Goal: Transaction & Acquisition: Book appointment/travel/reservation

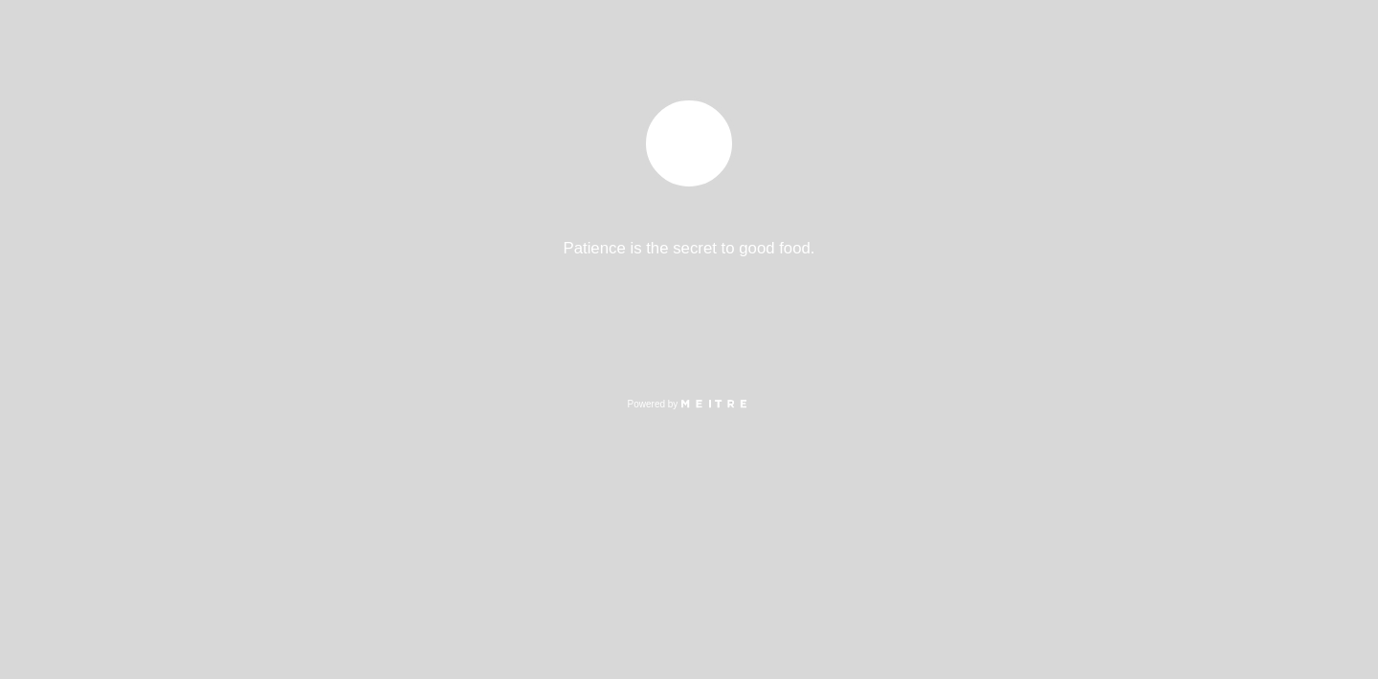
select select "es"
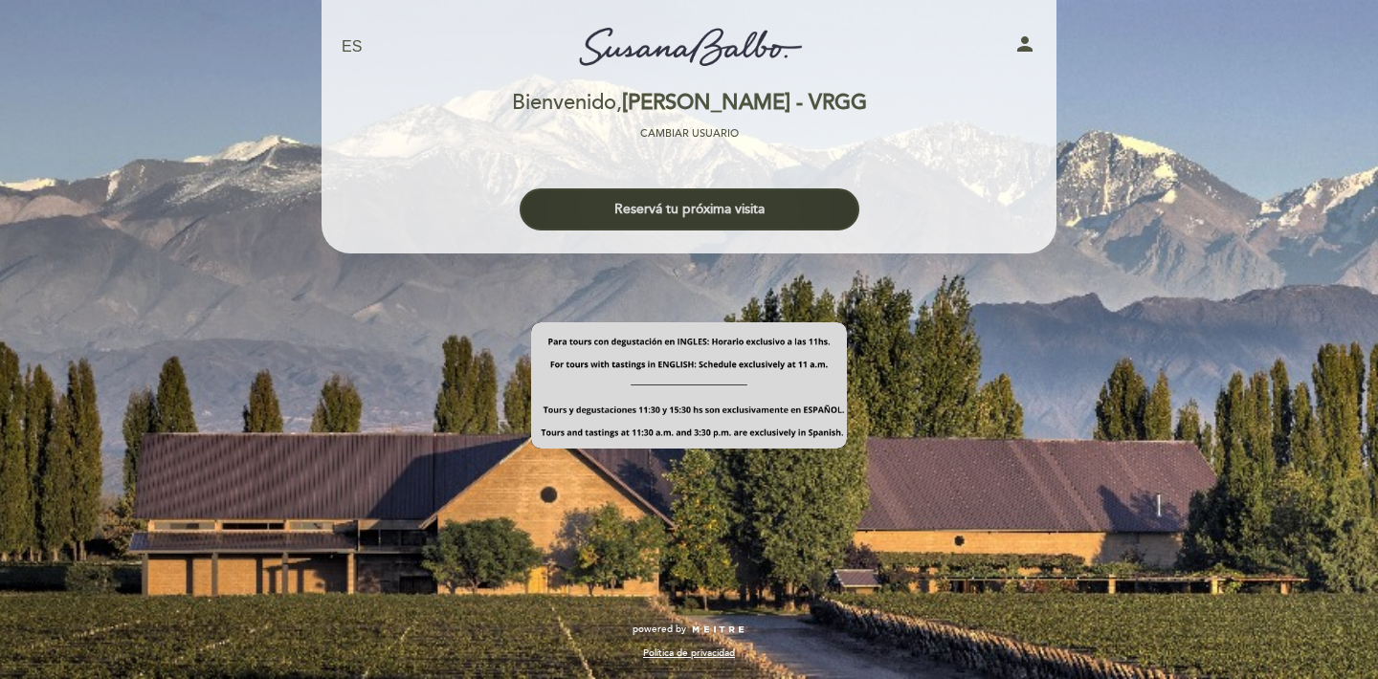
click at [676, 205] on button "Reservá tu próxima visita" at bounding box center [690, 210] width 340 height 42
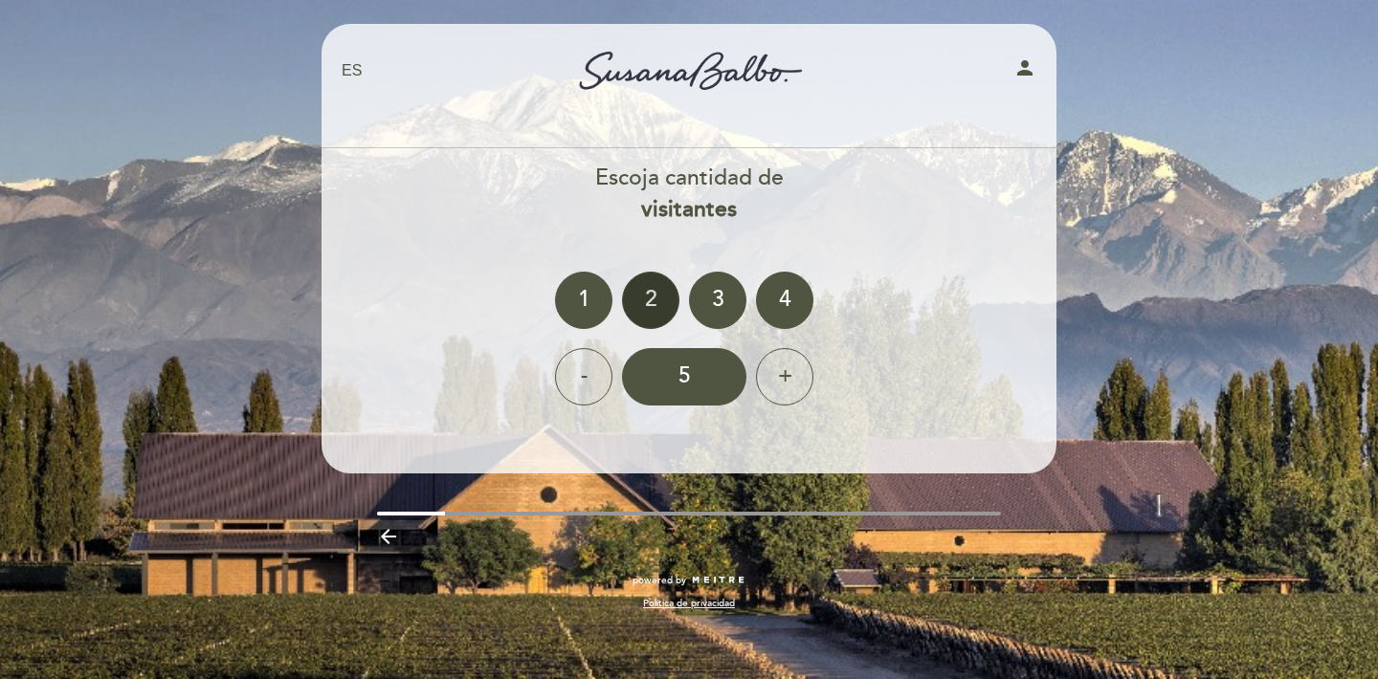
click at [656, 303] on div "2" at bounding box center [650, 300] width 57 height 57
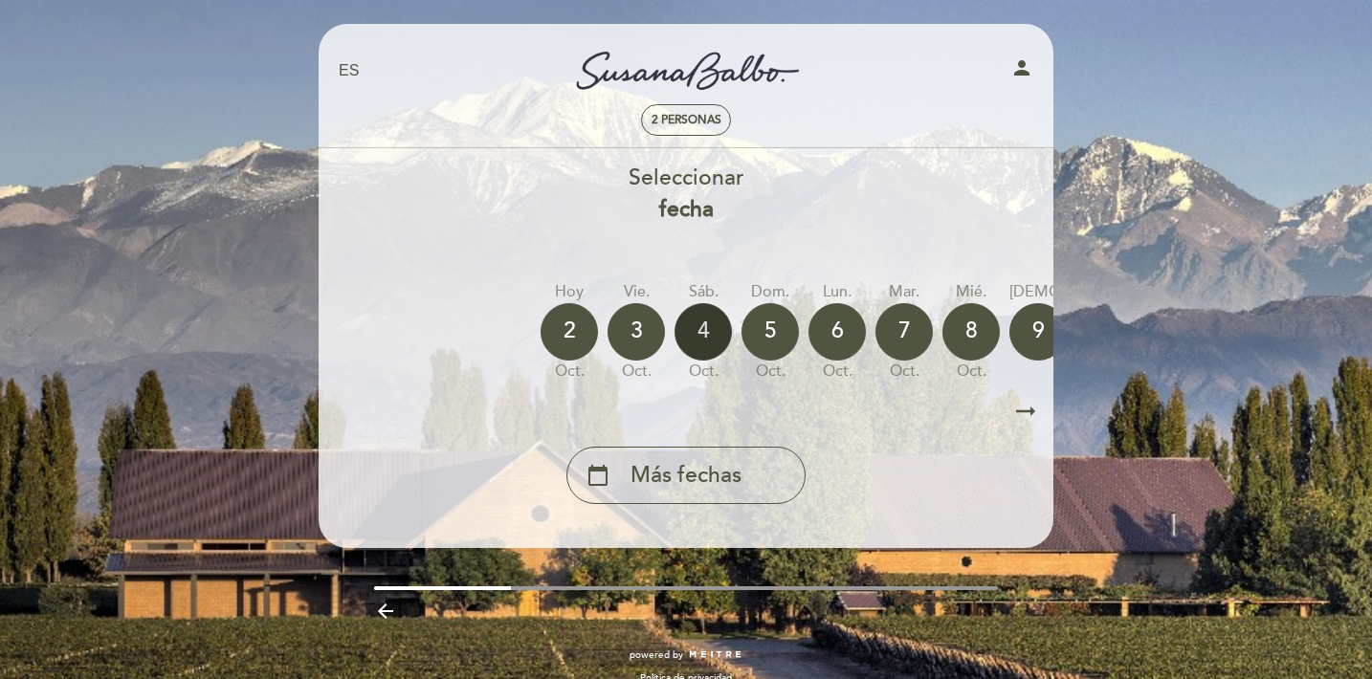
click at [693, 341] on div "4" at bounding box center [703, 331] width 57 height 57
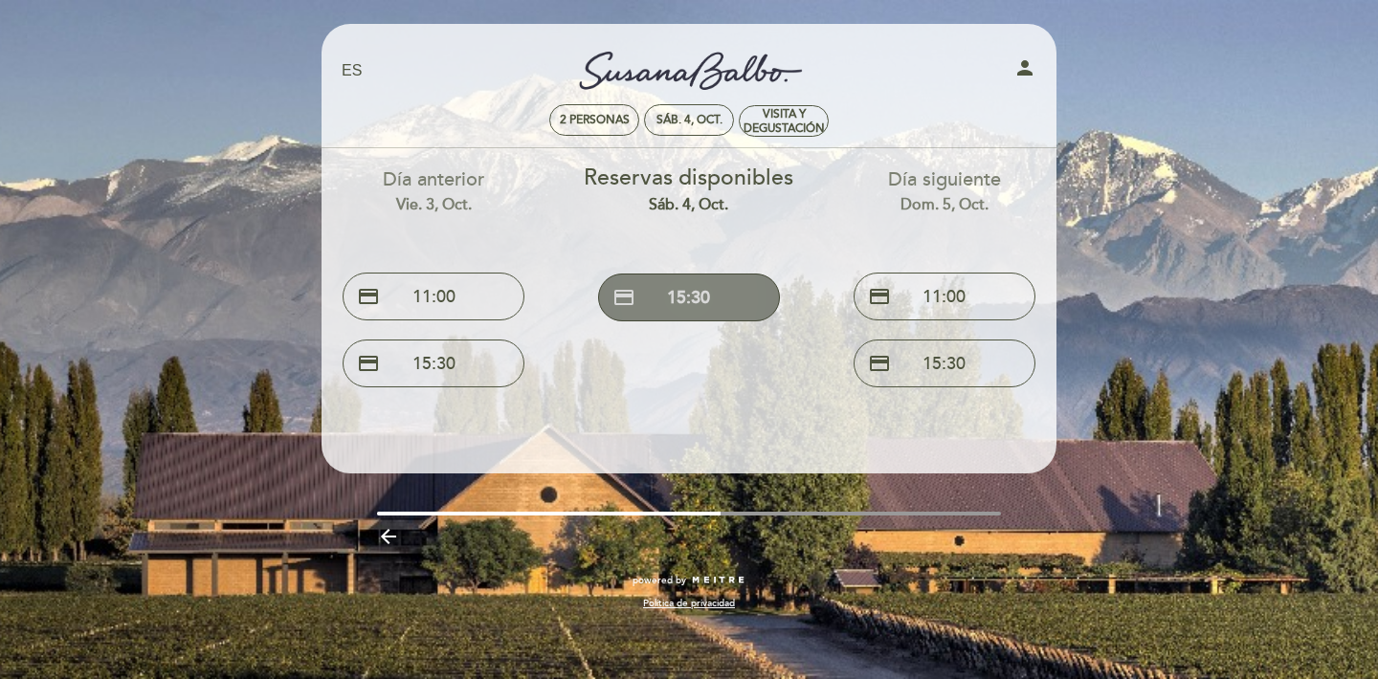
click at [710, 292] on button "credit_card 15:30" at bounding box center [689, 298] width 182 height 48
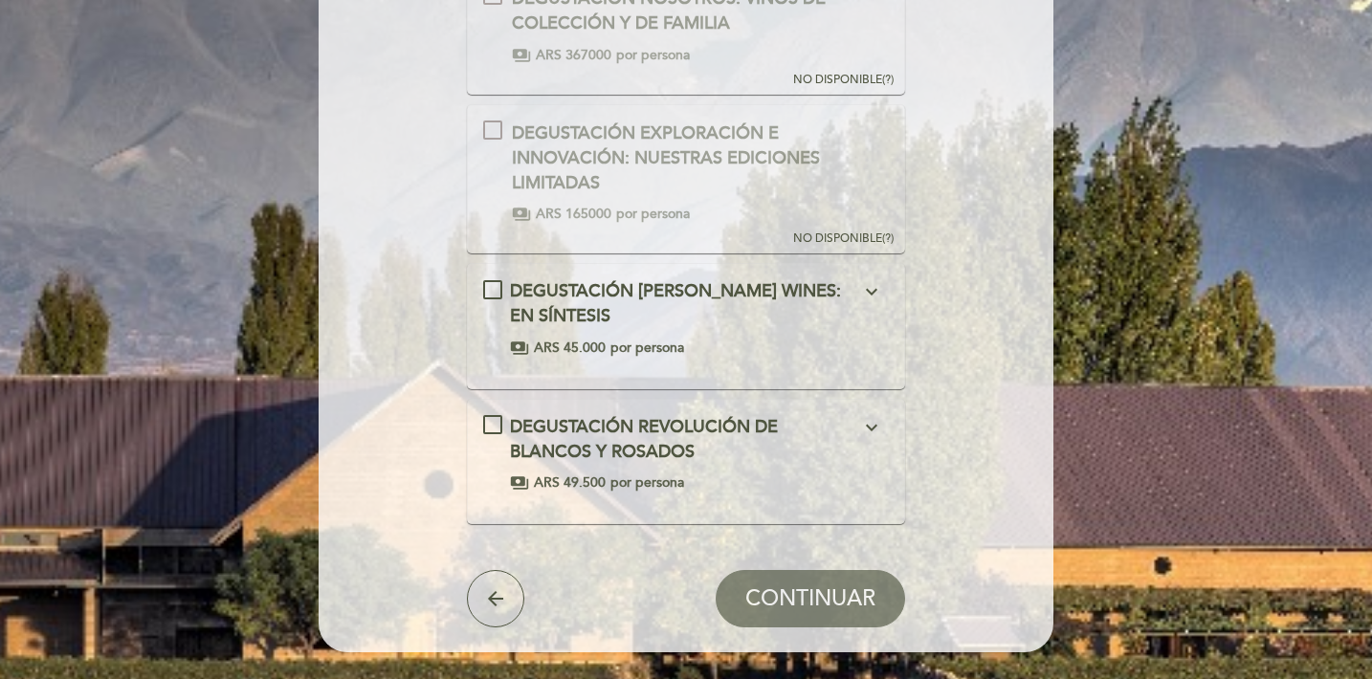
scroll to position [434, 0]
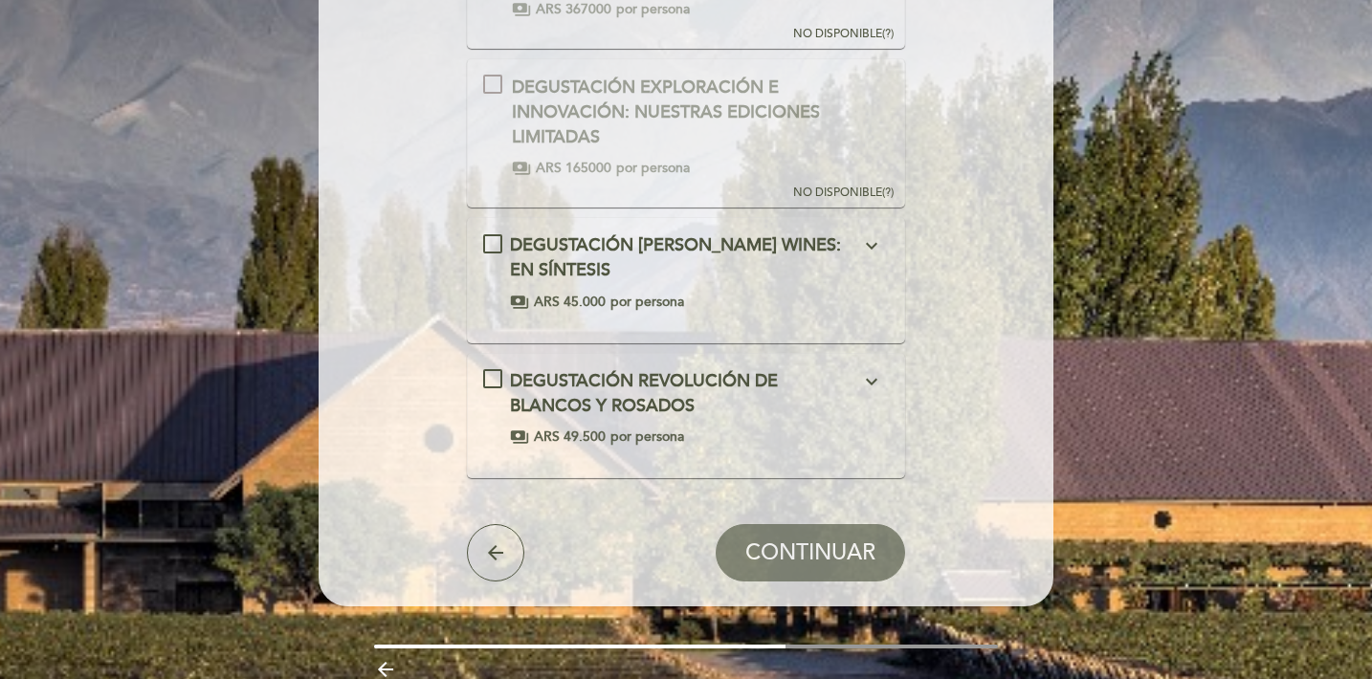
click at [876, 235] on icon "expand_more" at bounding box center [871, 245] width 23 height 23
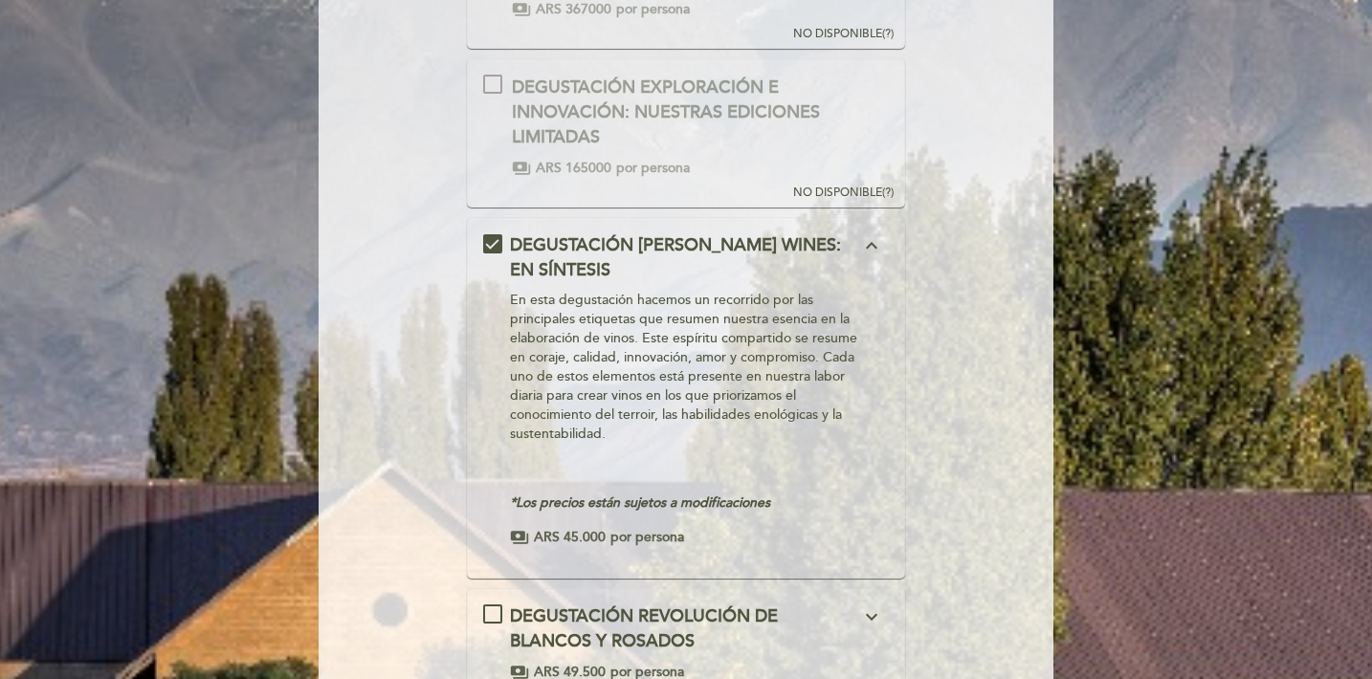
click at [877, 239] on icon "expand_less" at bounding box center [871, 245] width 23 height 23
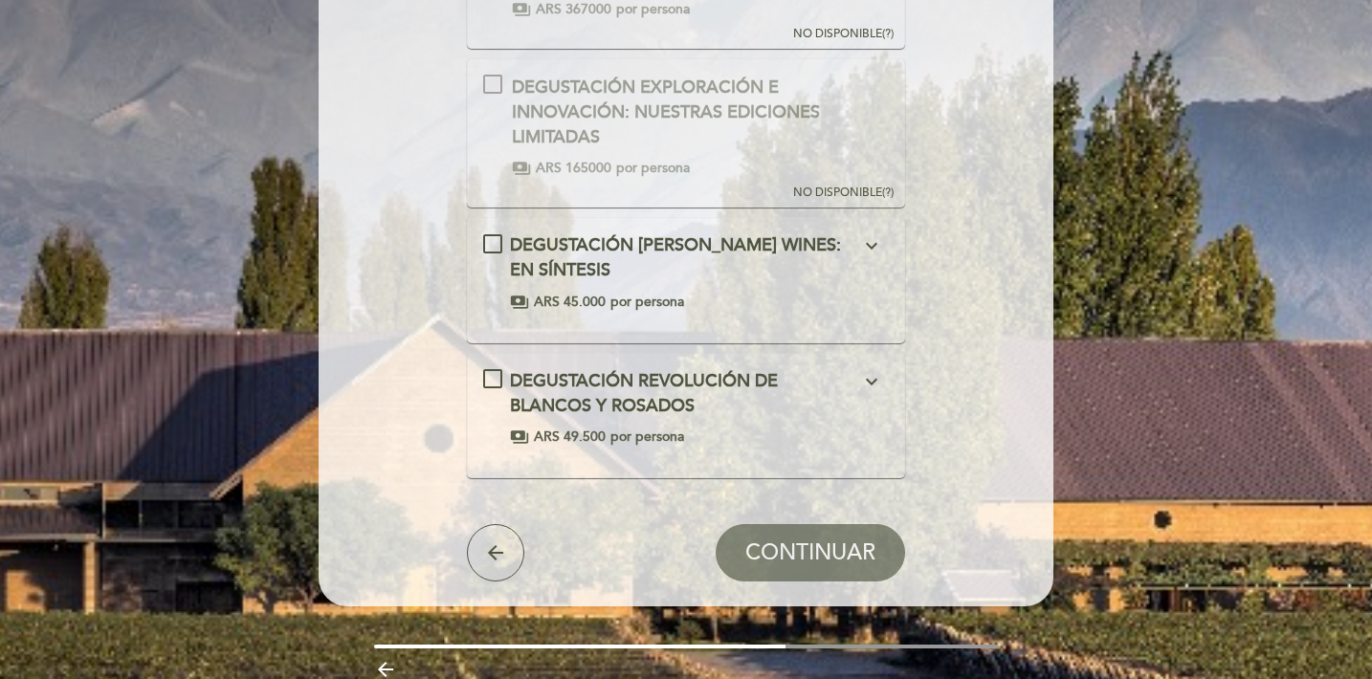
click at [681, 409] on span "DEGUSTACIÓN REVOLUCIÓN DE BLANCOS Y ROSADOS" at bounding box center [644, 393] width 268 height 46
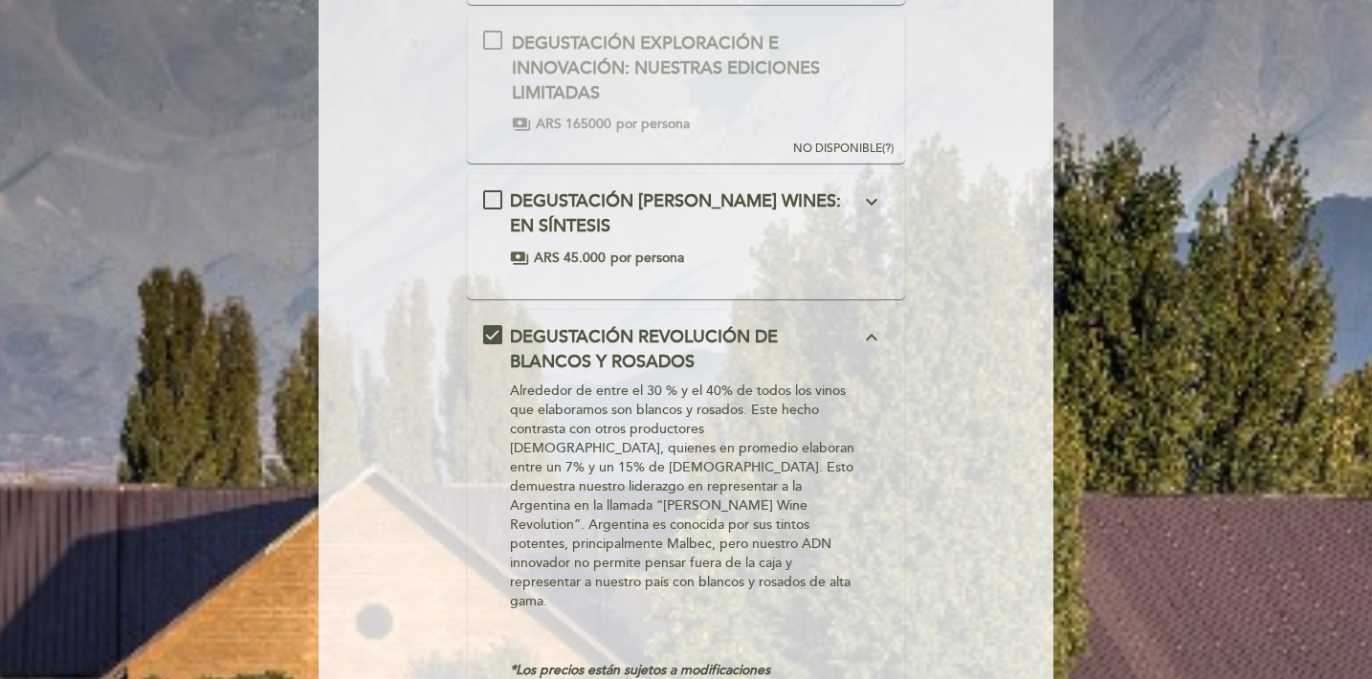
scroll to position [474, 0]
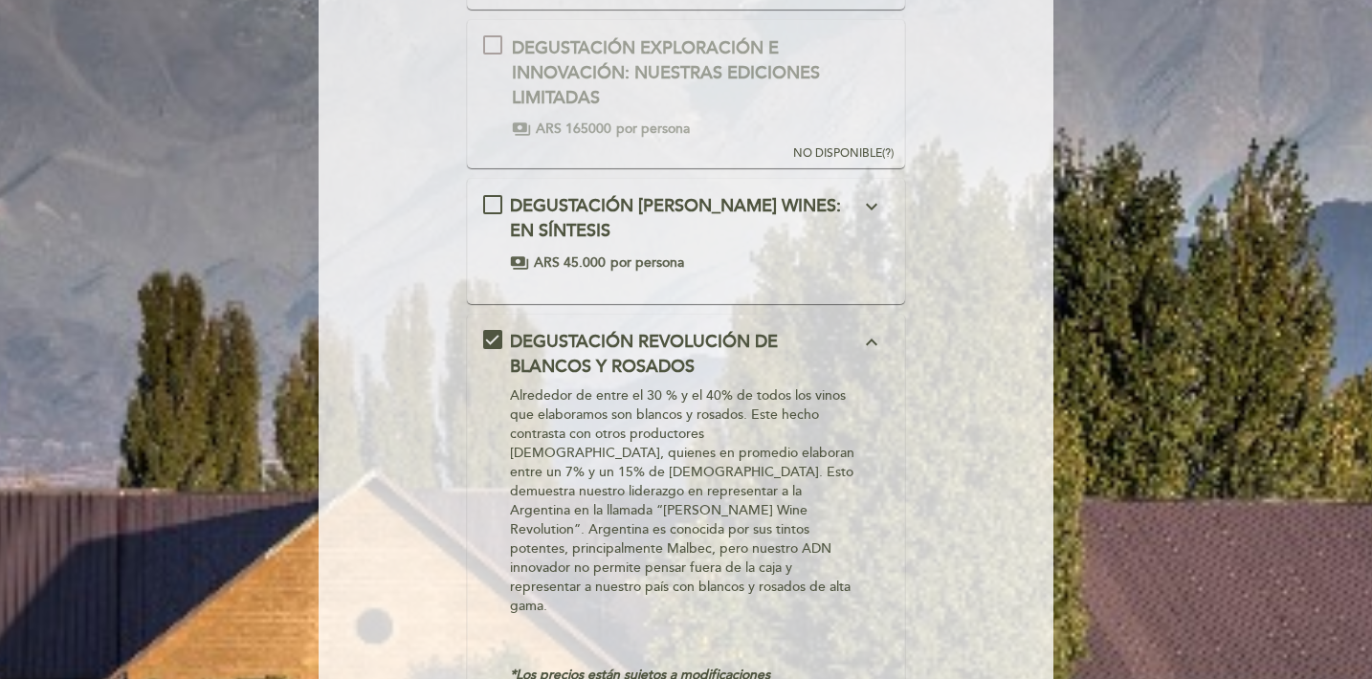
click at [871, 340] on icon "expand_less" at bounding box center [871, 342] width 23 height 23
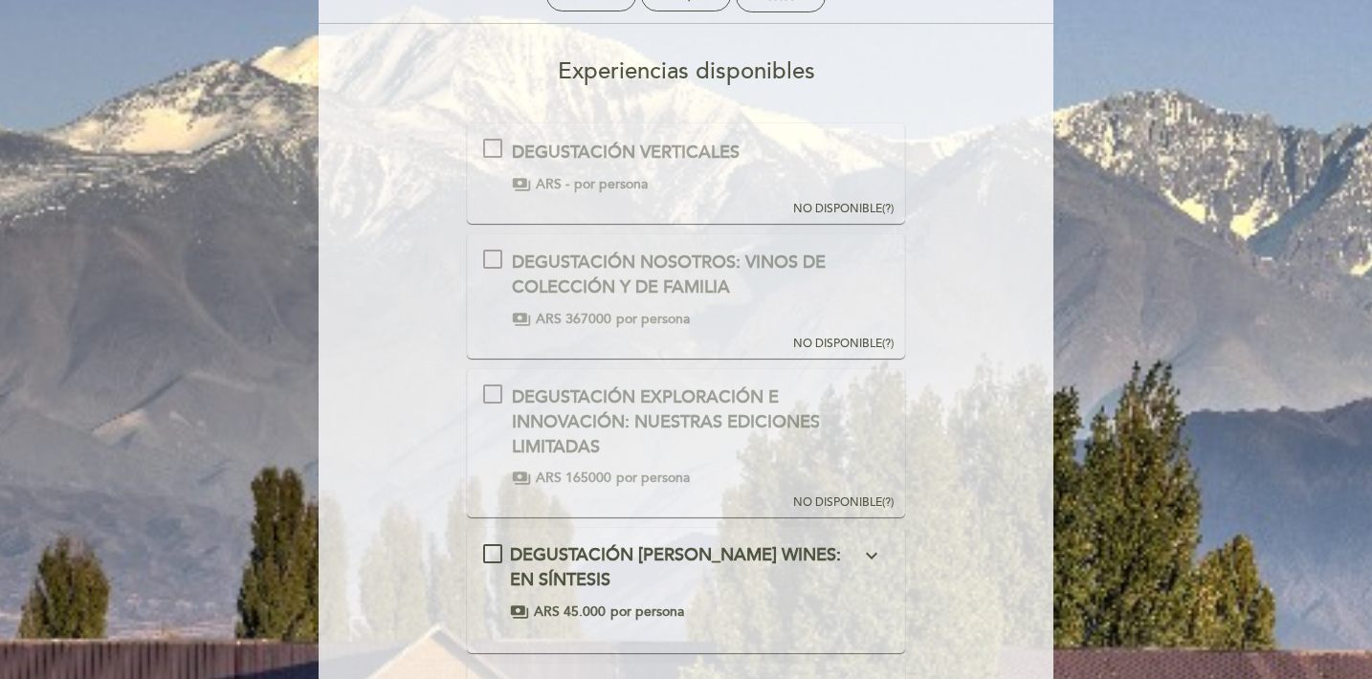
scroll to position [0, 0]
